Goal: Task Accomplishment & Management: Use online tool/utility

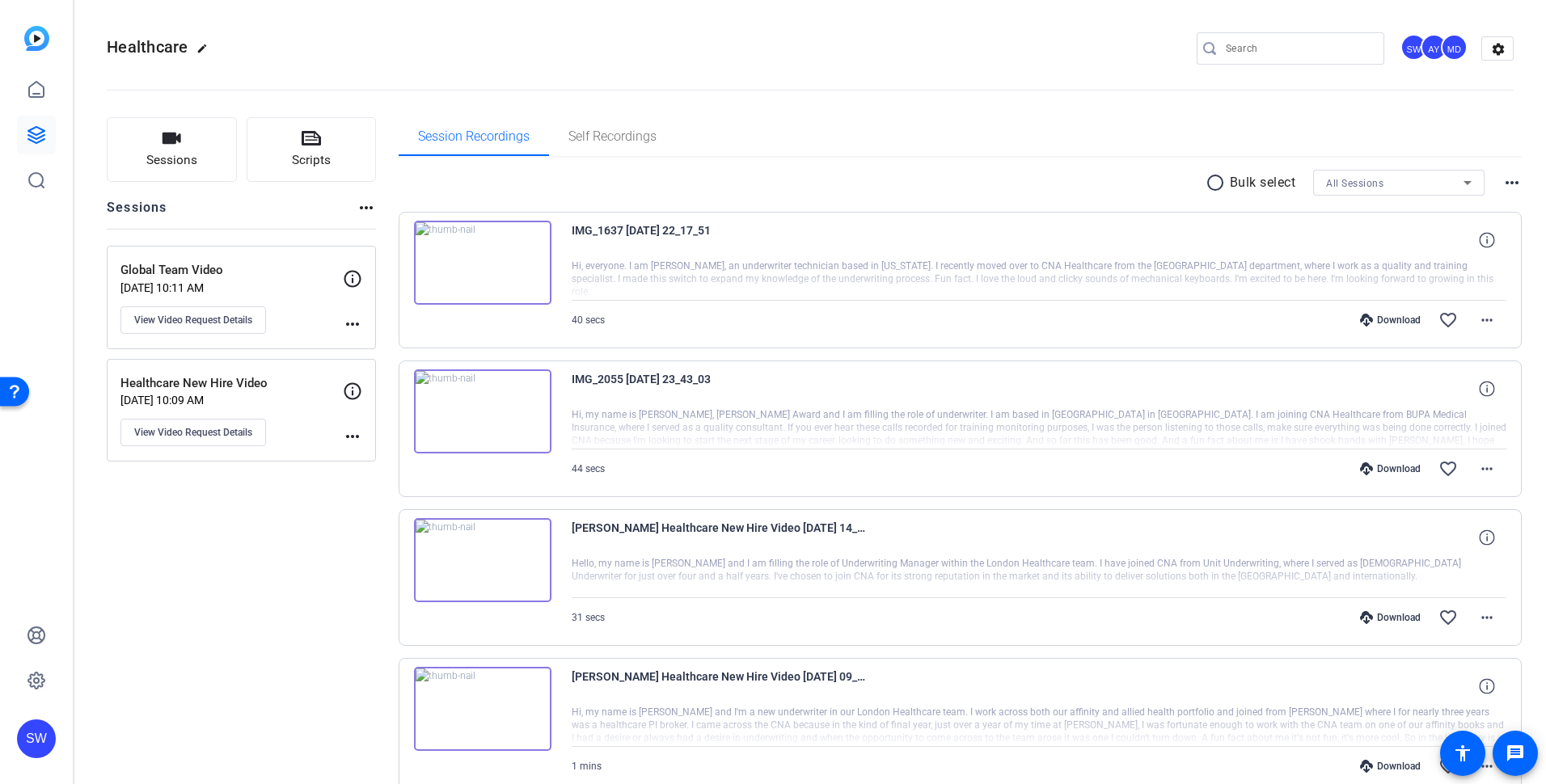
scroll to position [80, 0]
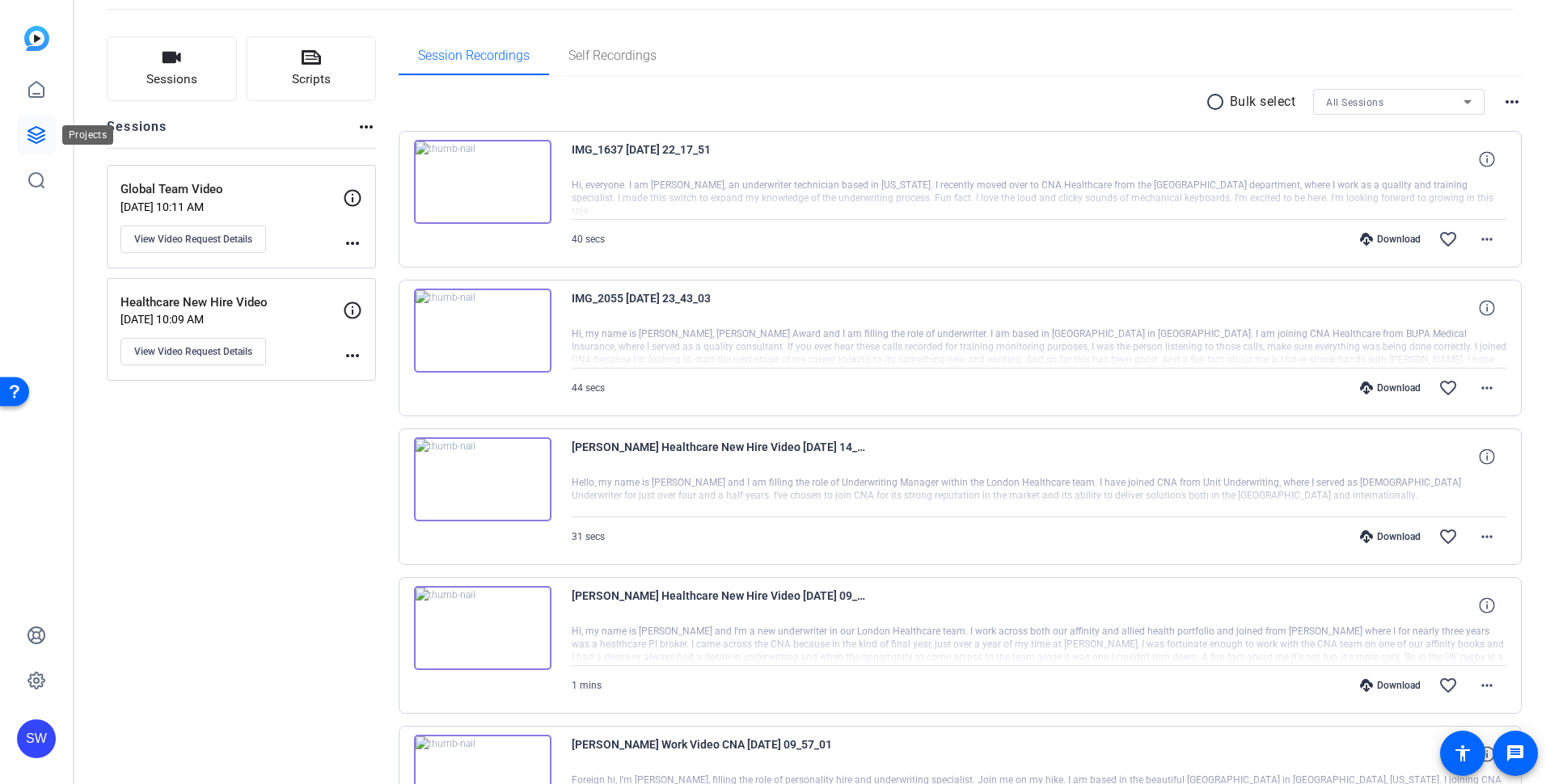
click at [36, 131] on icon at bounding box center [36, 135] width 19 height 19
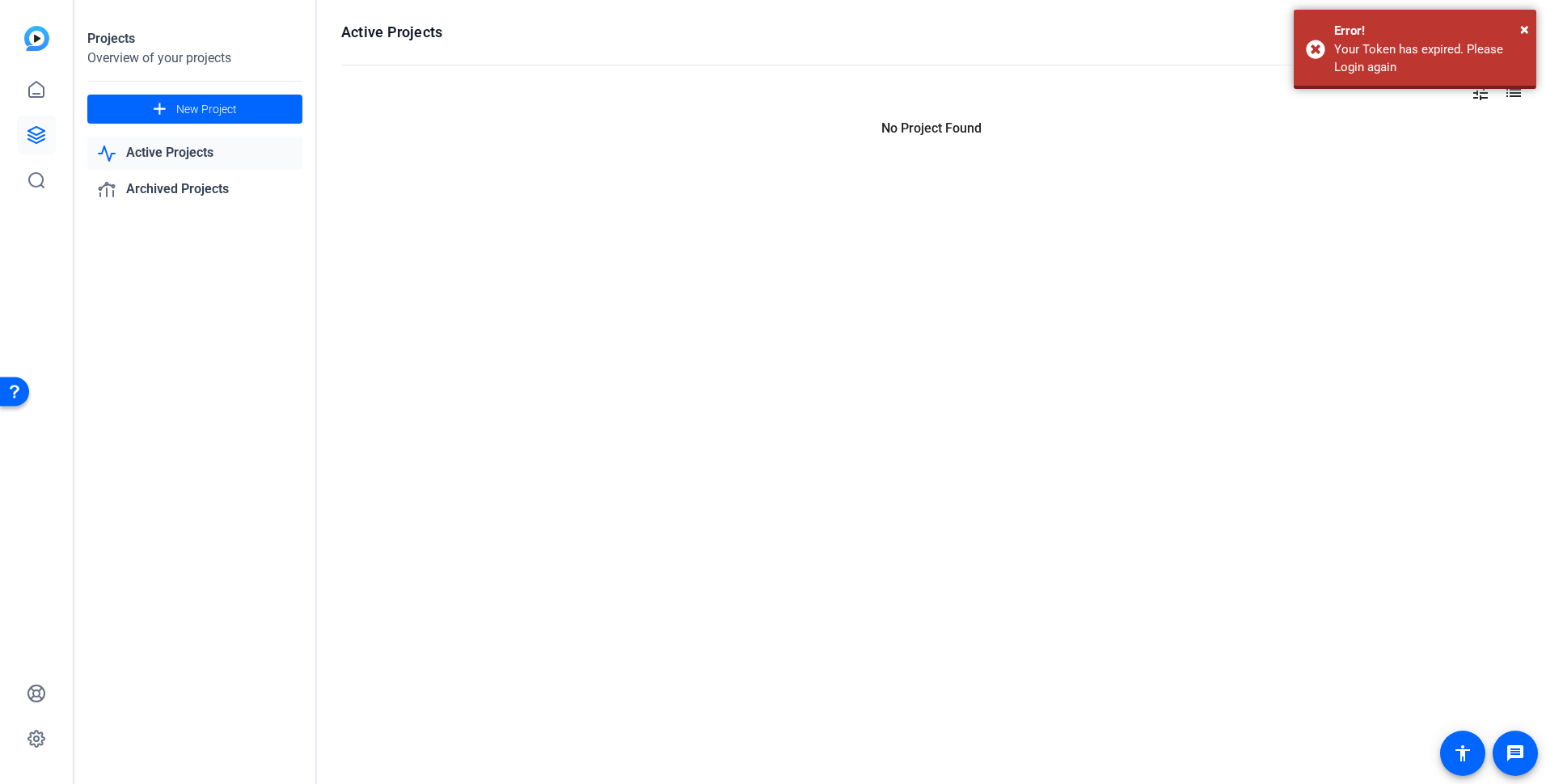
click at [187, 156] on link "Active Projects" at bounding box center [195, 153] width 215 height 33
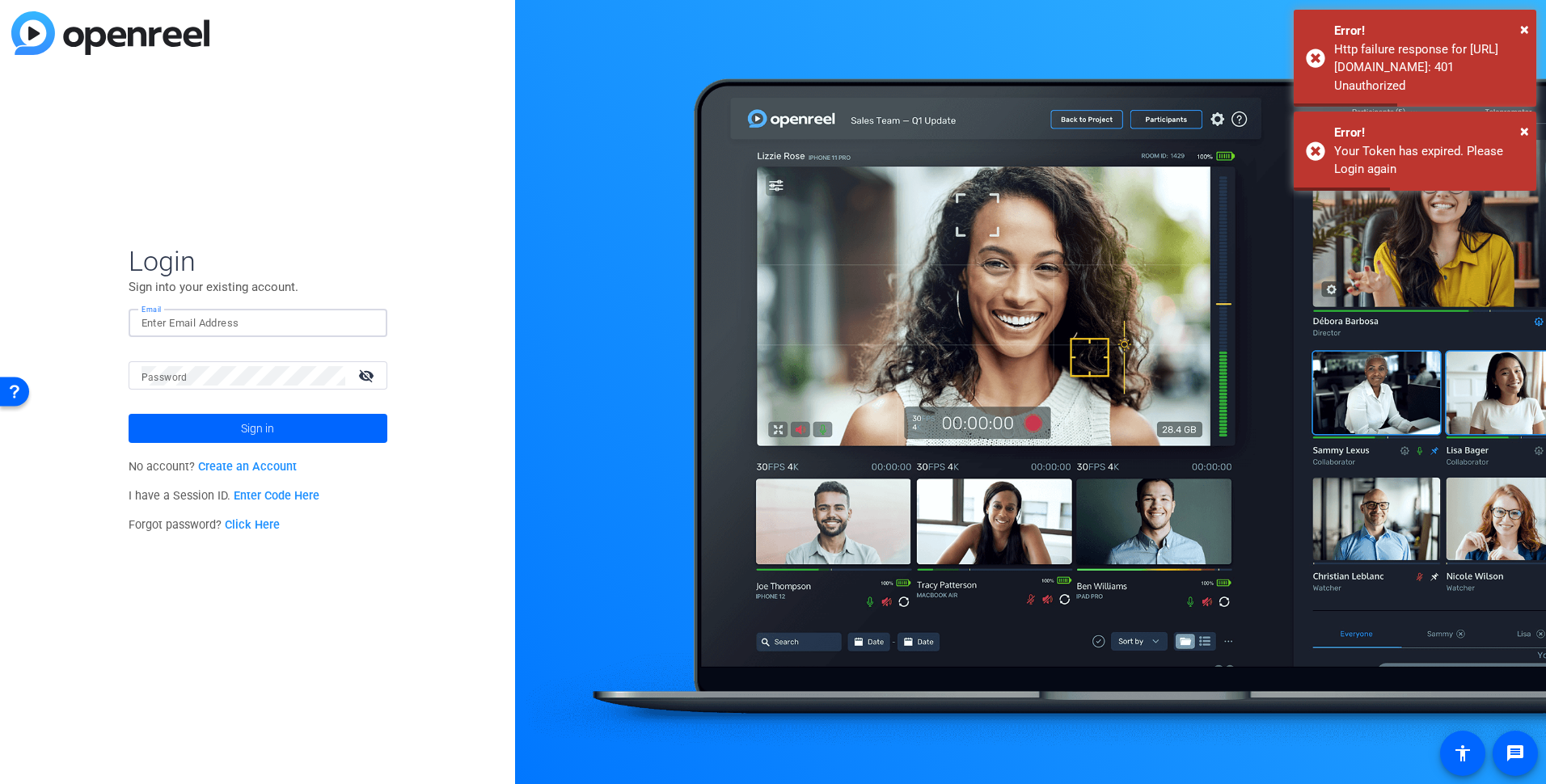
click at [195, 320] on input "Email" at bounding box center [257, 323] width 232 height 19
type input "[PERSON_NAME][EMAIL_ADDRESS][PERSON_NAME][DOMAIN_NAME]"
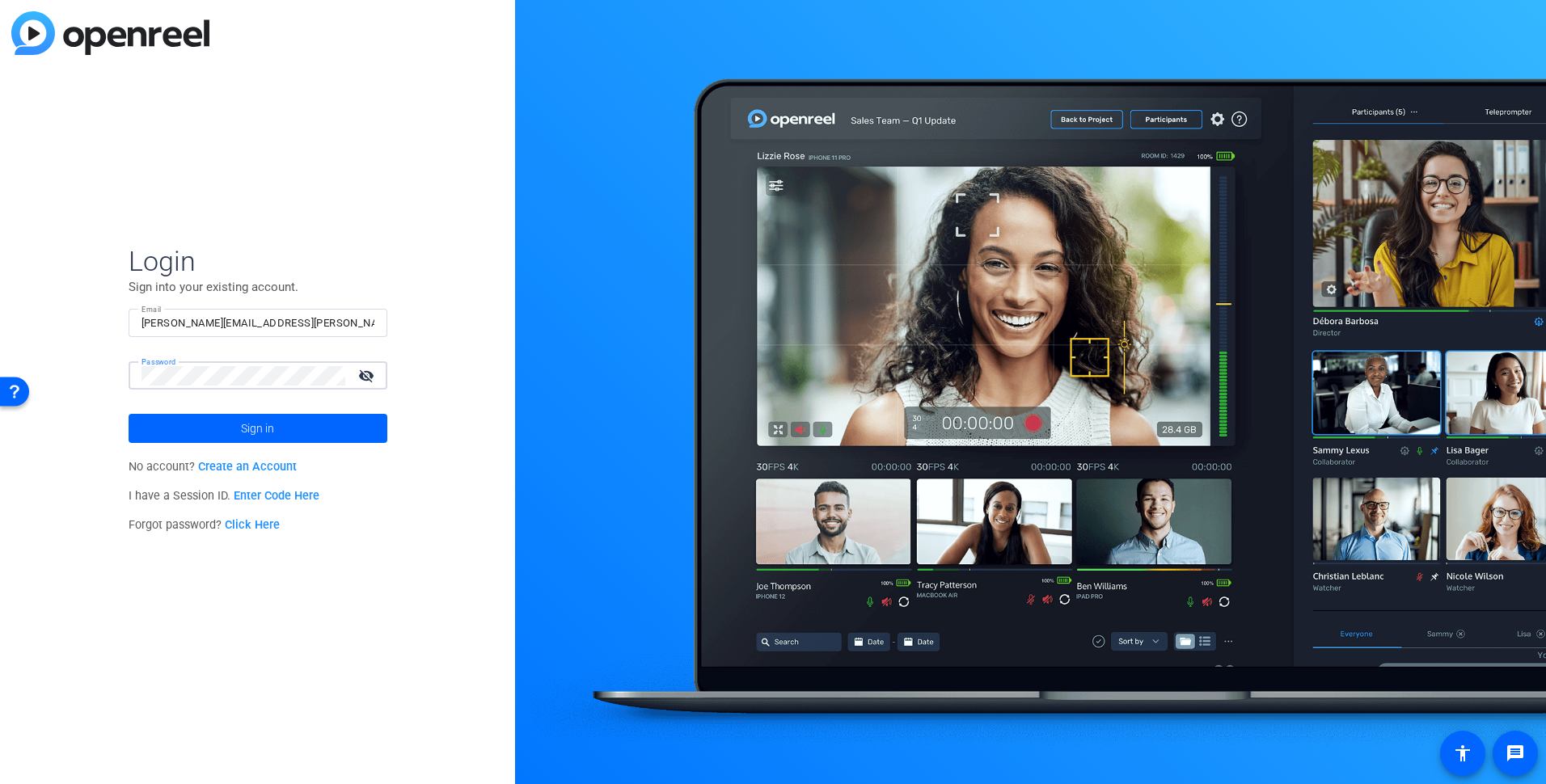
click at [128, 414] on button "Sign in" at bounding box center [258, 429] width 259 height 29
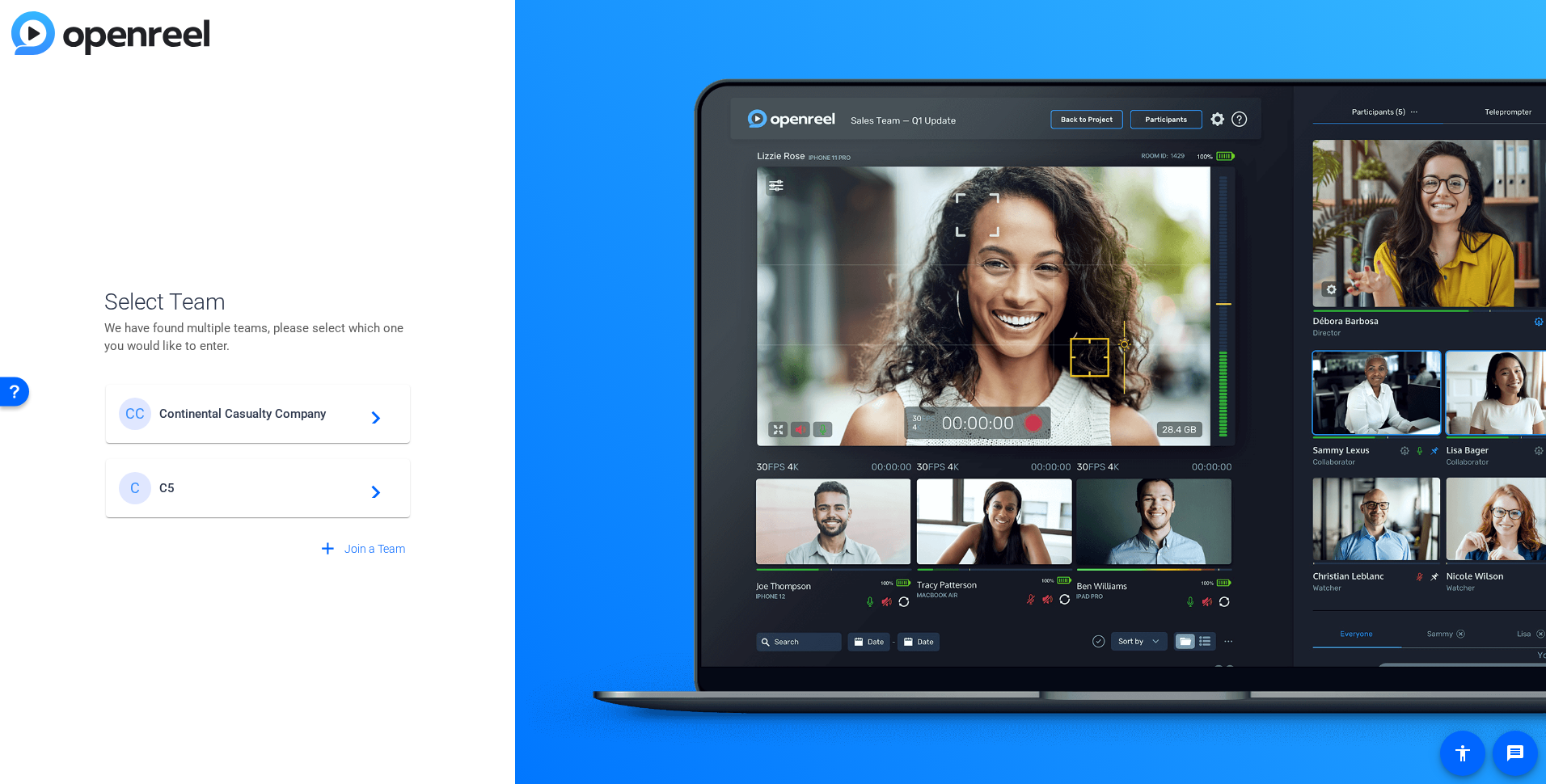
click at [210, 420] on span "Continental Casualty Company" at bounding box center [260, 414] width 202 height 14
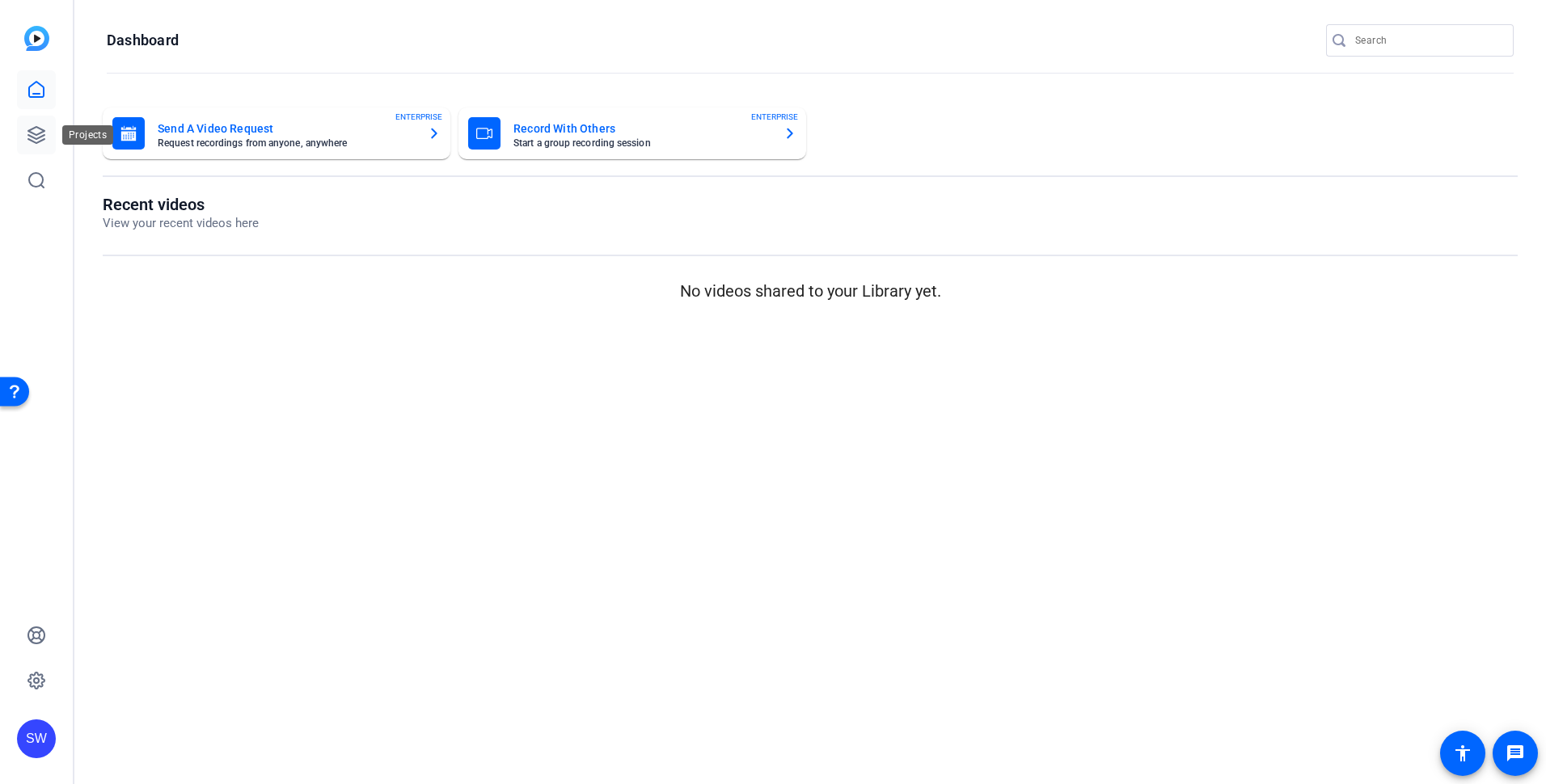
click at [37, 125] on link at bounding box center [36, 135] width 39 height 39
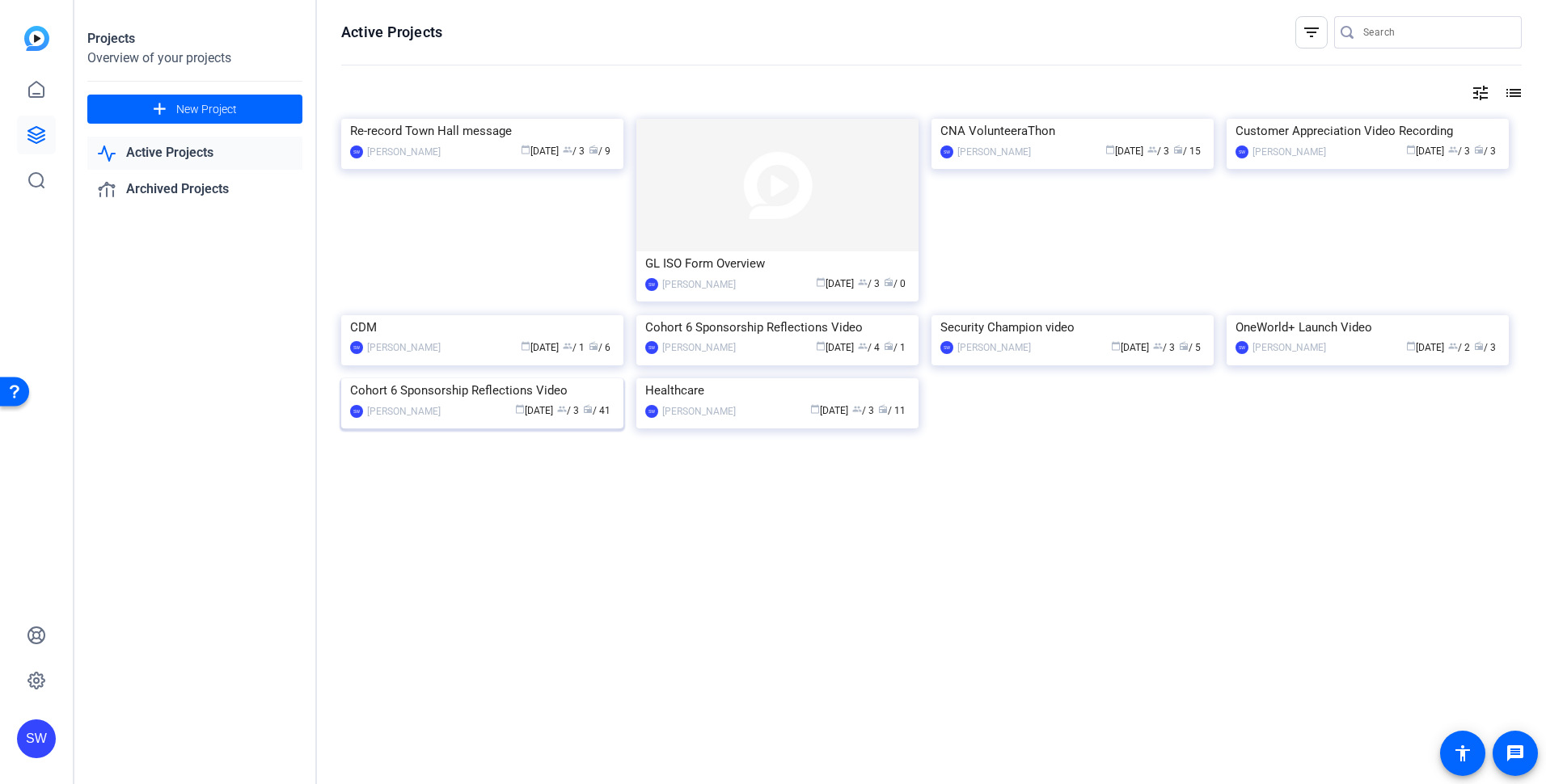
click at [455, 420] on div "calendar_today [DATE] group / 3 radio / 41" at bounding box center [531, 411] width 166 height 17
